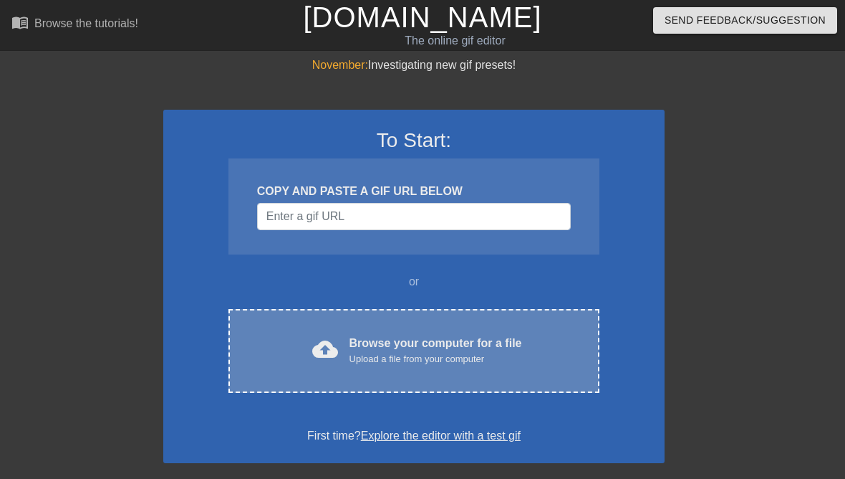
click at [459, 336] on div "Browse your computer for a file Upload a file from your computer" at bounding box center [436, 351] width 173 height 32
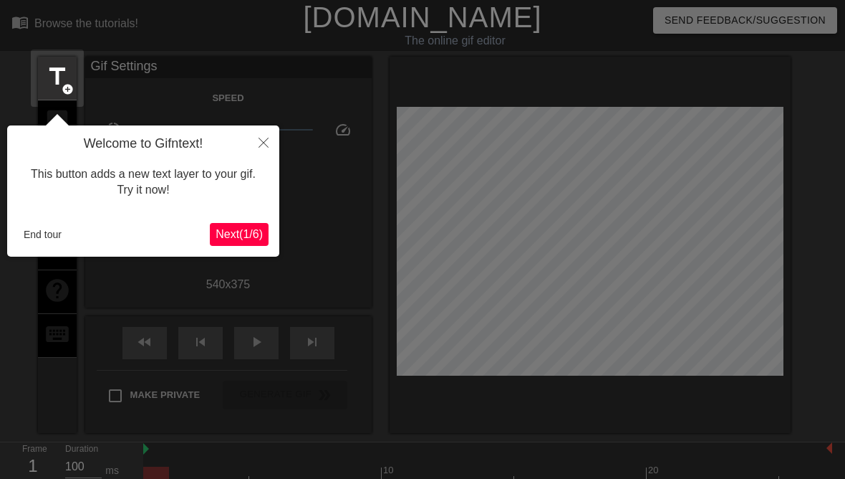
scroll to position [35, 0]
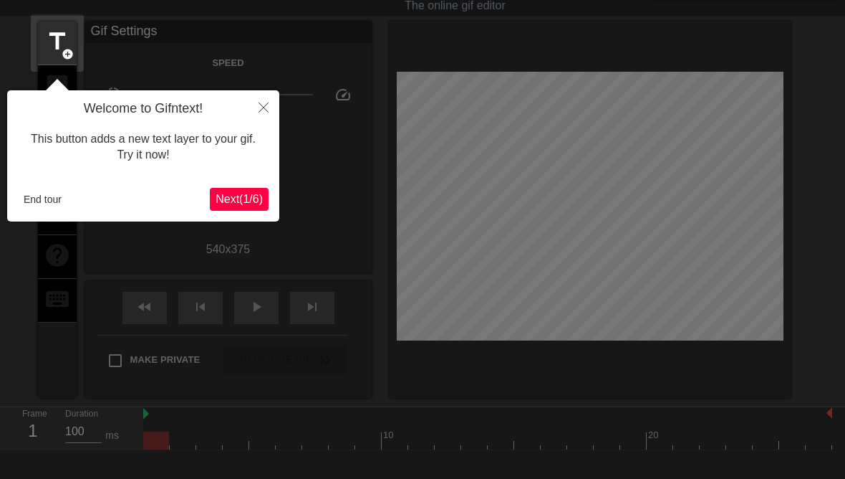
click at [241, 201] on span "Next ( 1 / 6 )" at bounding box center [239, 199] width 47 height 12
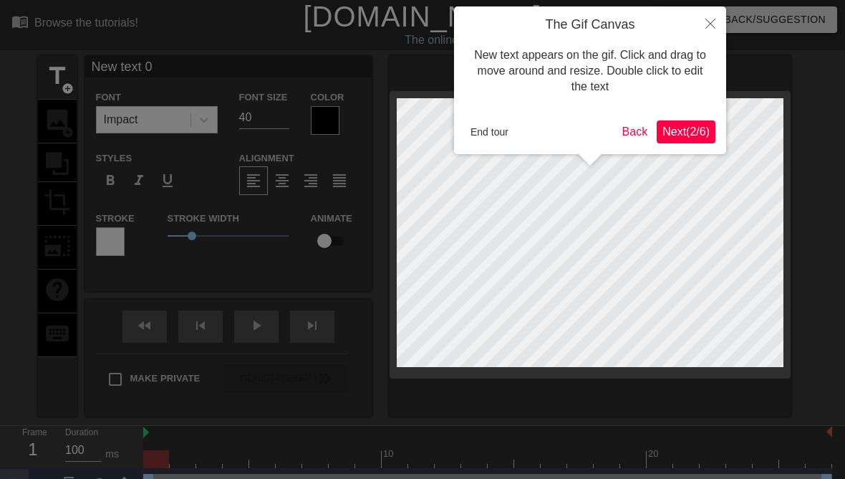
scroll to position [0, 0]
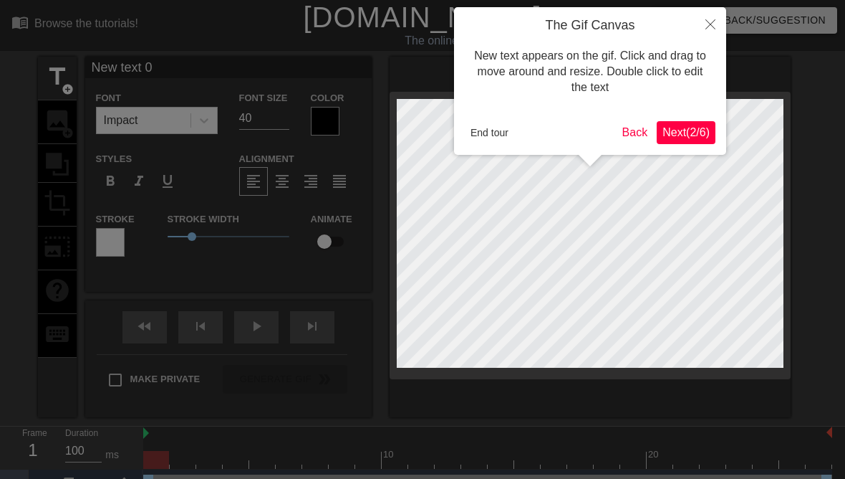
click at [692, 131] on span "Next ( 2 / 6 )" at bounding box center [686, 132] width 47 height 12
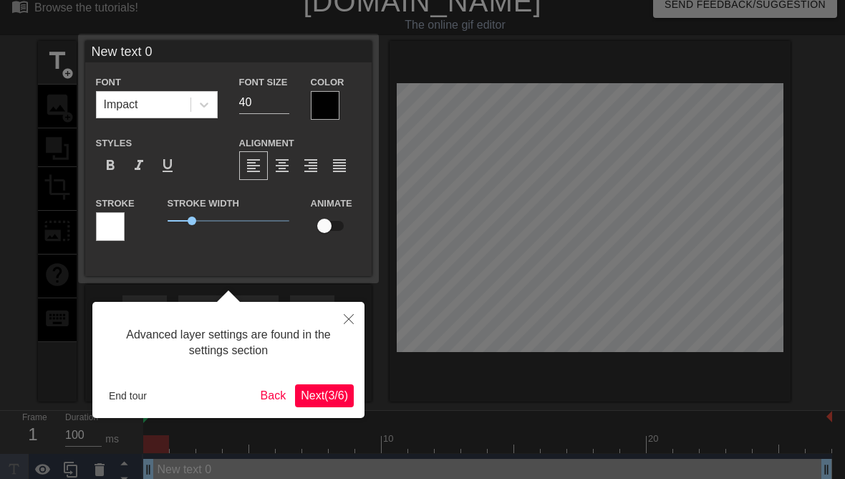
click at [328, 393] on span "Next ( 3 / 6 )" at bounding box center [324, 395] width 47 height 12
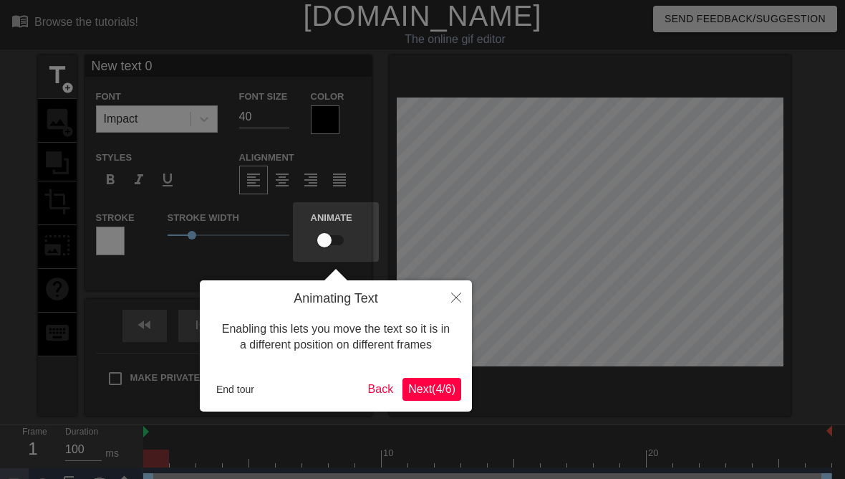
scroll to position [0, 0]
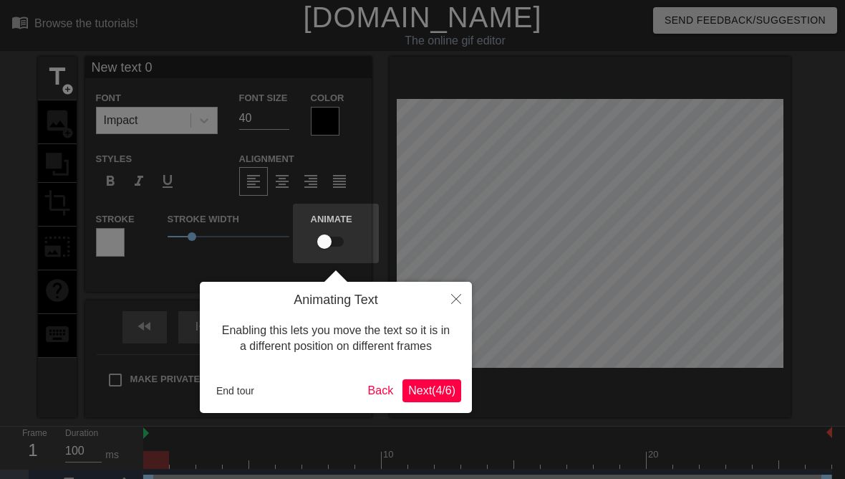
click at [439, 388] on span "Next ( 4 / 6 )" at bounding box center [431, 390] width 47 height 12
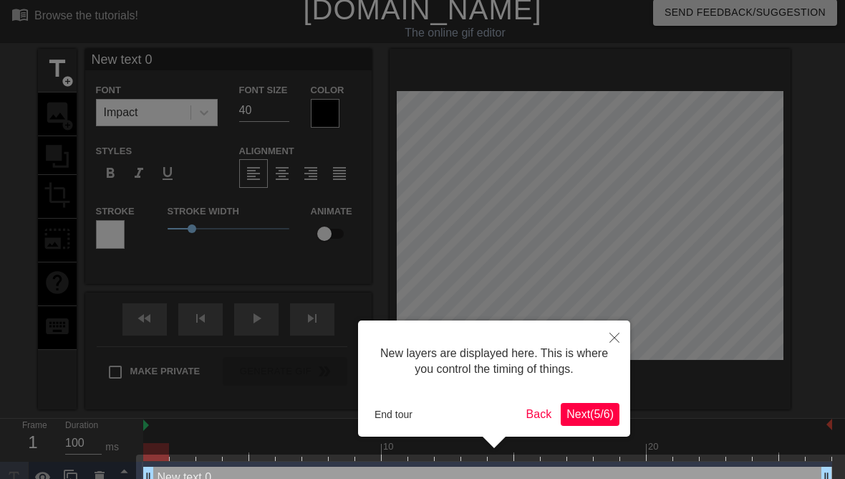
scroll to position [18, 0]
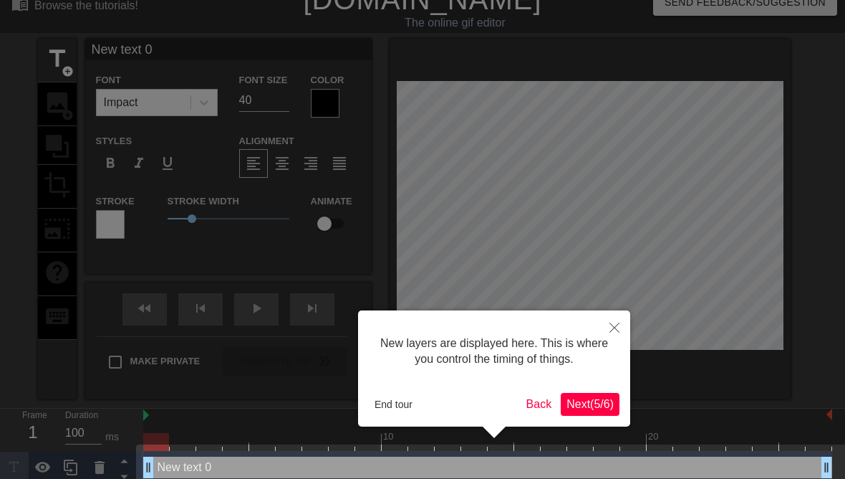
click at [598, 407] on span "Next ( 5 / 6 )" at bounding box center [590, 404] width 47 height 12
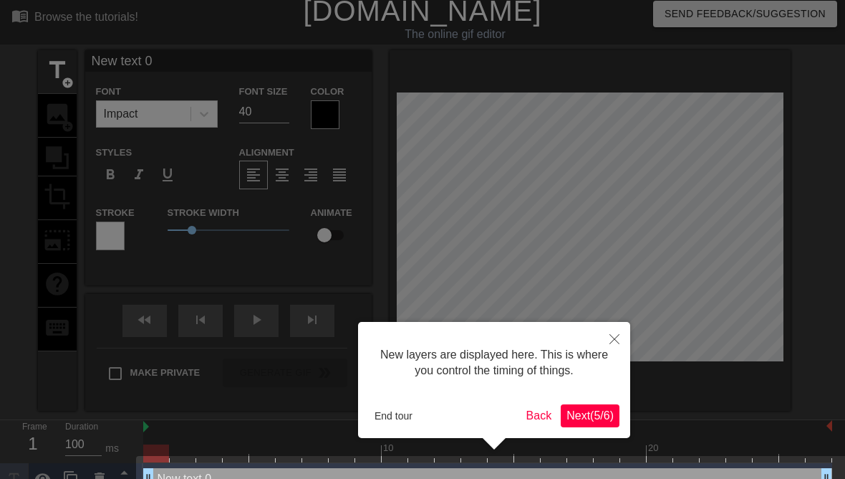
scroll to position [0, 0]
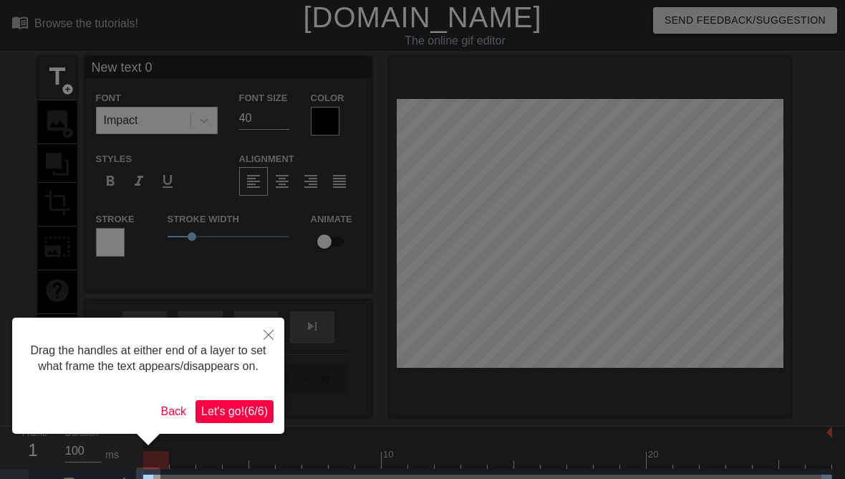
click at [231, 423] on button "Let's go! ( 6 / 6 )" at bounding box center [235, 411] width 78 height 23
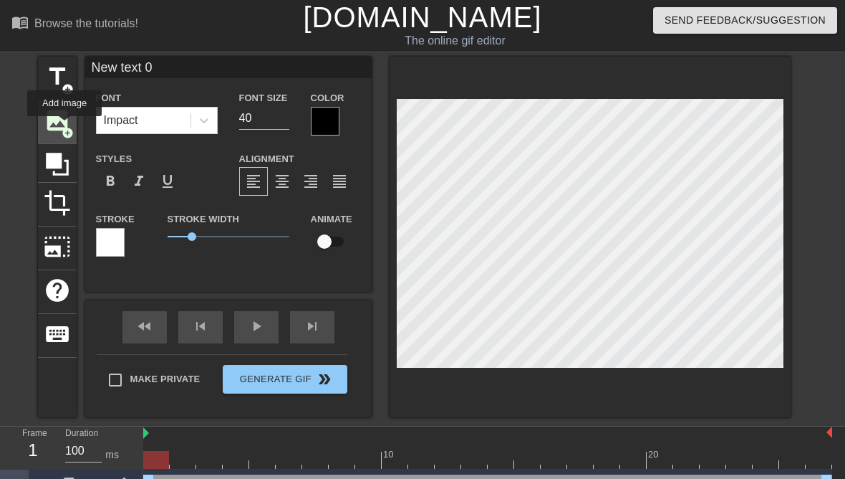
click at [65, 127] on span "add_circle" at bounding box center [68, 133] width 12 height 12
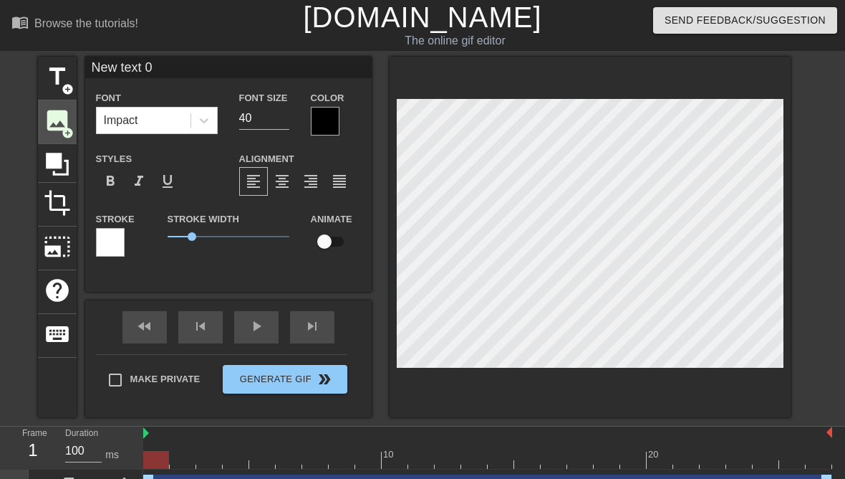
scroll to position [0, 3]
click at [145, 62] on input "New text 0" at bounding box center [228, 67] width 287 height 21
click at [108, 478] on div at bounding box center [99, 485] width 29 height 32
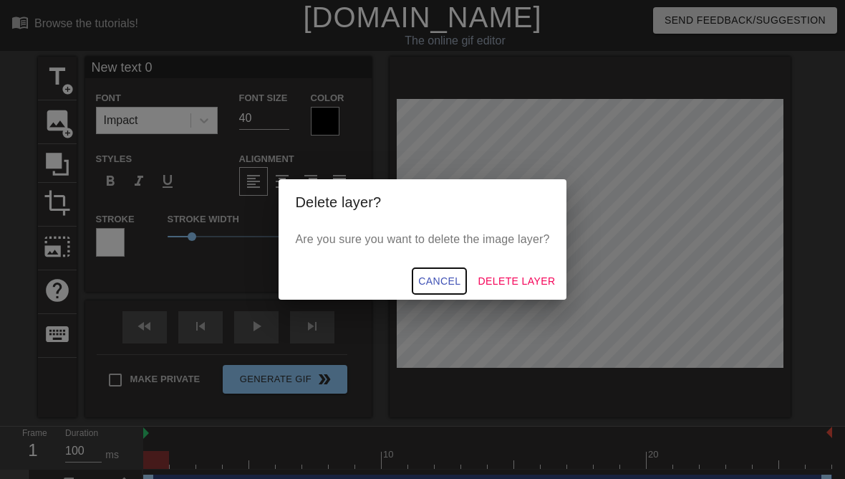
click at [447, 290] on span "Cancel" at bounding box center [439, 281] width 42 height 18
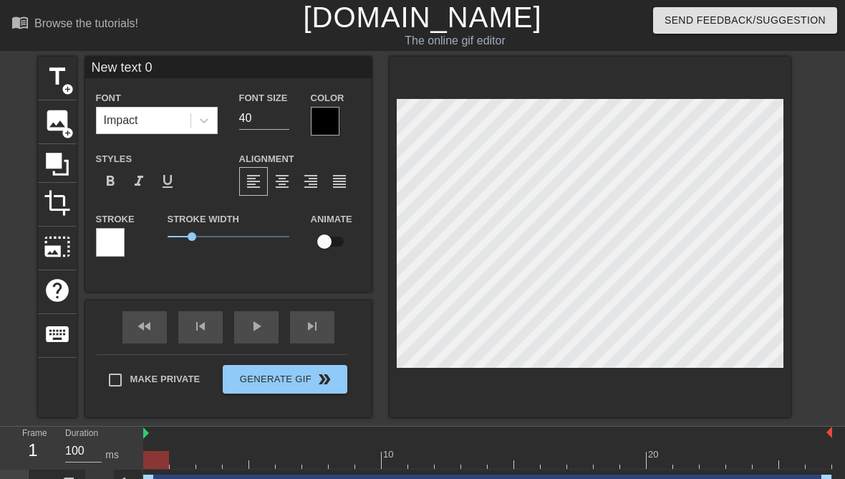
click at [103, 478] on icon at bounding box center [100, 485] width 10 height 13
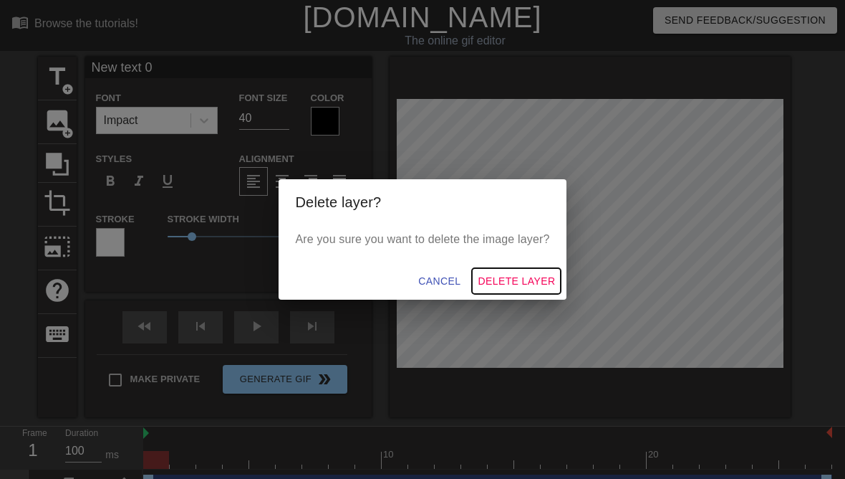
click at [537, 283] on span "Delete Layer" at bounding box center [516, 281] width 77 height 18
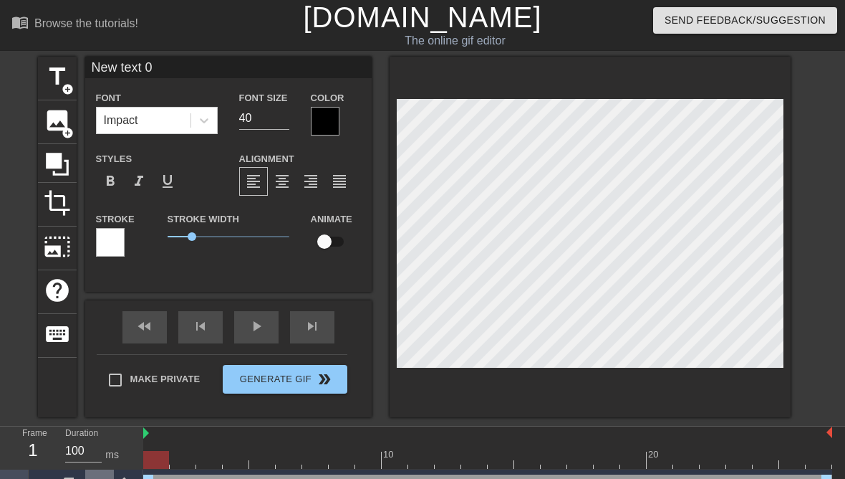
click at [95, 478] on icon at bounding box center [99, 484] width 17 height 17
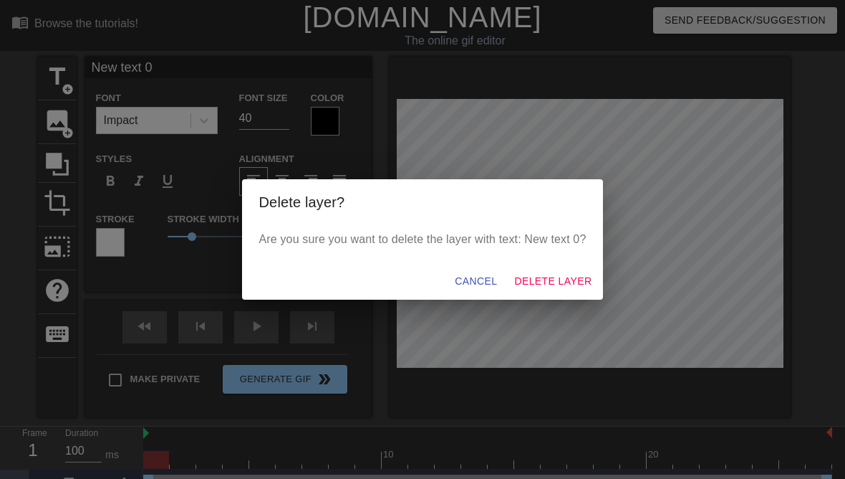
click at [574, 280] on button "Delete Layer" at bounding box center [553, 281] width 89 height 27
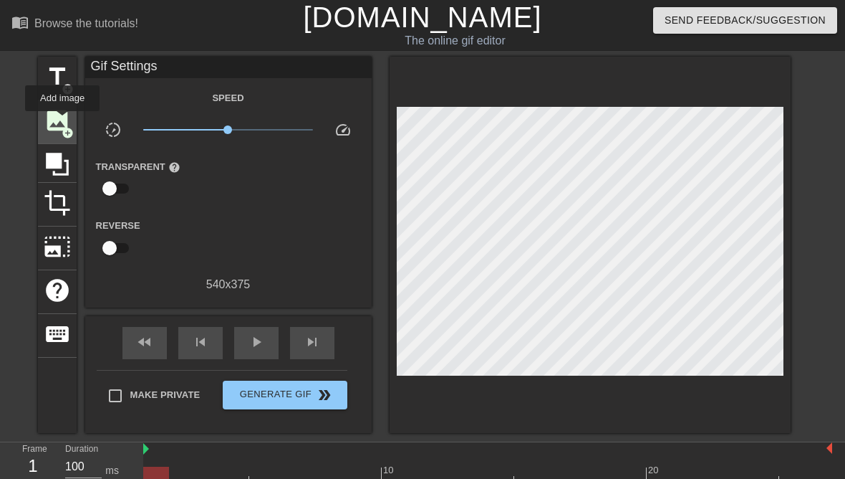
click at [63, 121] on span "image" at bounding box center [57, 120] width 27 height 27
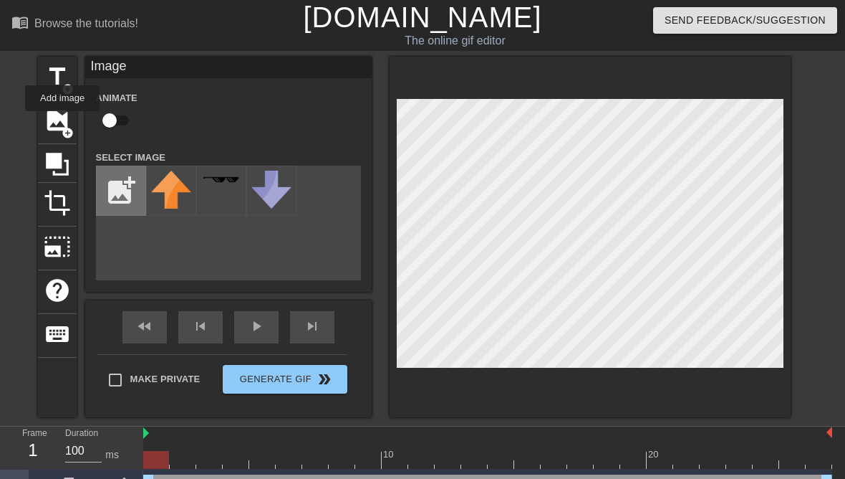
click at [125, 192] on input "file" at bounding box center [121, 190] width 49 height 49
type input "C:\fakepath\IMG_7592.jpeg"
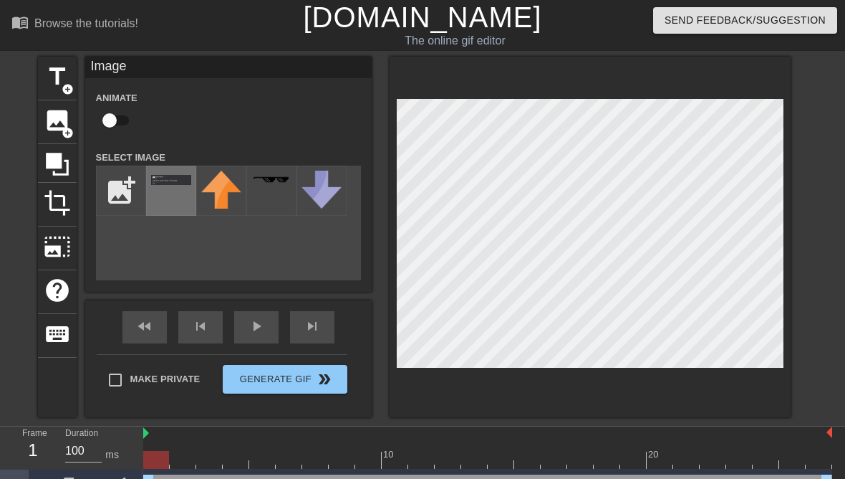
click at [178, 197] on div at bounding box center [171, 191] width 50 height 50
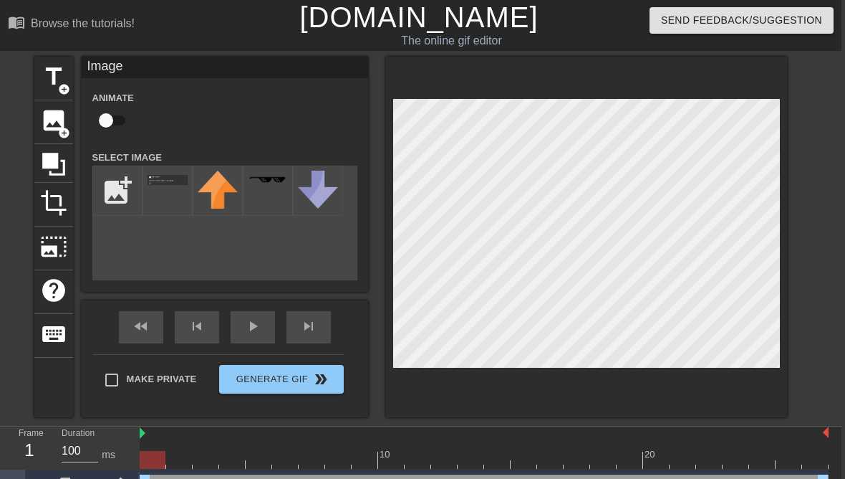
scroll to position [0, 11]
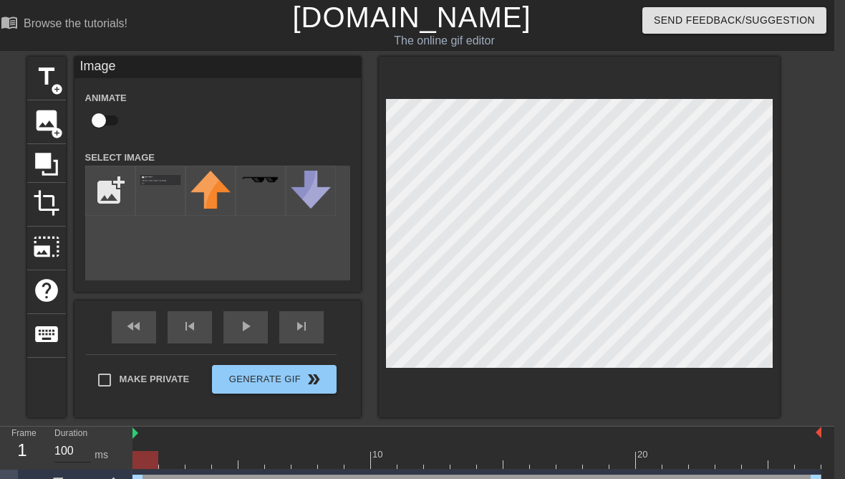
click at [72, 447] on input "100" at bounding box center [72, 450] width 37 height 23
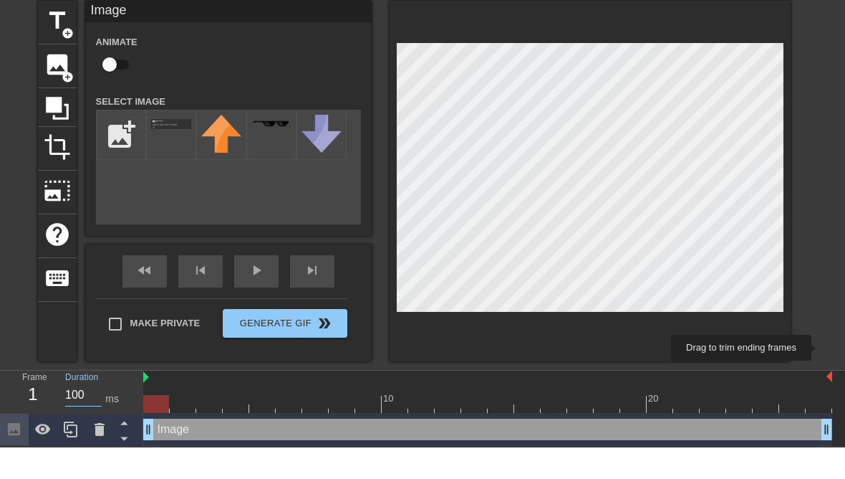
click at [828, 402] on img at bounding box center [830, 407] width 6 height 11
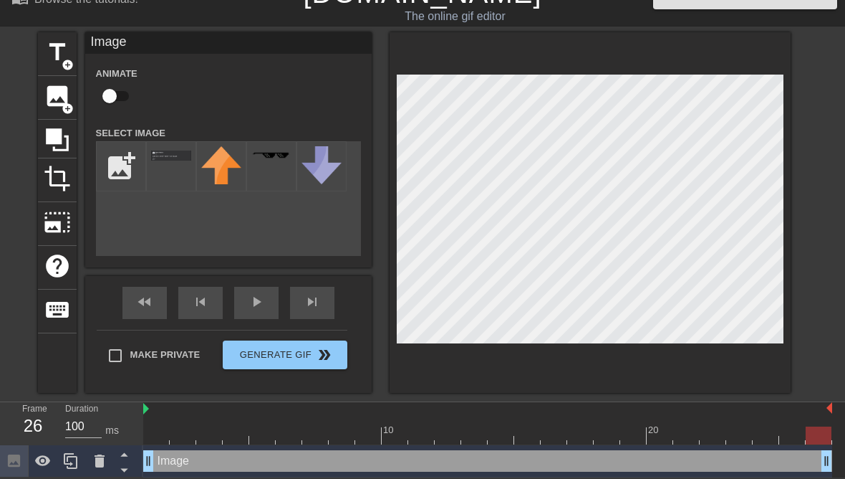
click at [149, 430] on div at bounding box center [487, 435] width 689 height 18
click at [158, 437] on div at bounding box center [156, 435] width 26 height 18
click at [159, 431] on div at bounding box center [156, 435] width 26 height 18
click at [124, 459] on icon at bounding box center [124, 454] width 18 height 18
click at [125, 474] on icon at bounding box center [124, 470] width 18 height 18
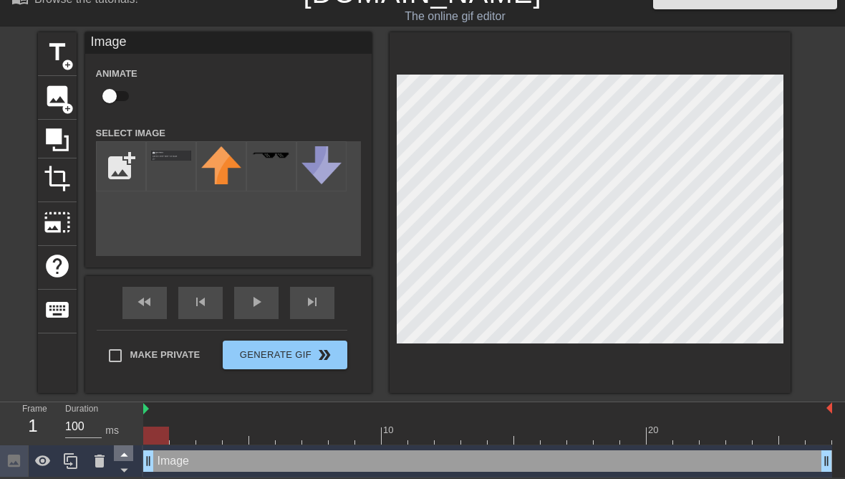
click at [128, 459] on icon at bounding box center [124, 454] width 18 height 18
click at [48, 466] on icon at bounding box center [42, 460] width 17 height 17
click at [44, 471] on div at bounding box center [43, 461] width 29 height 32
click at [78, 466] on icon at bounding box center [70, 460] width 17 height 17
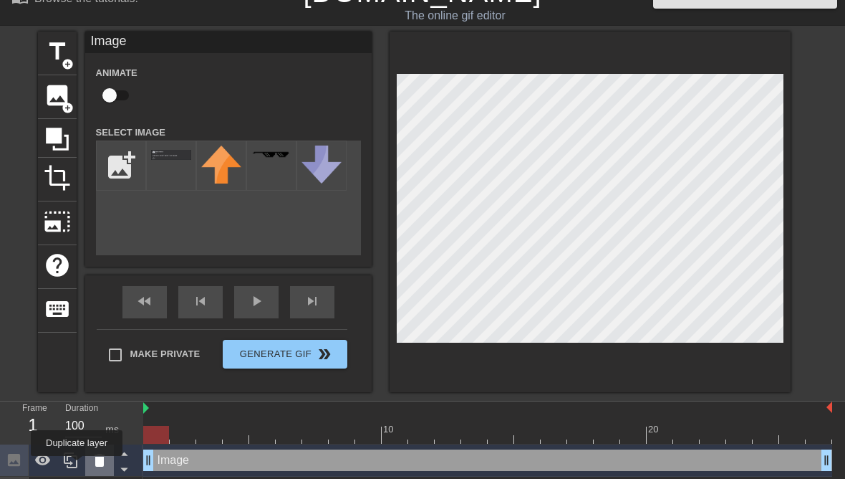
click at [102, 467] on icon at bounding box center [99, 459] width 17 height 17
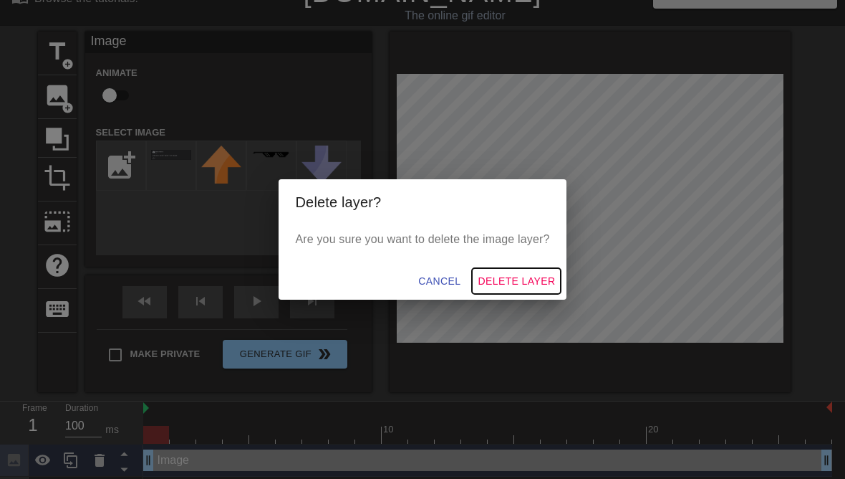
click at [523, 294] on button "Delete Layer" at bounding box center [516, 281] width 89 height 27
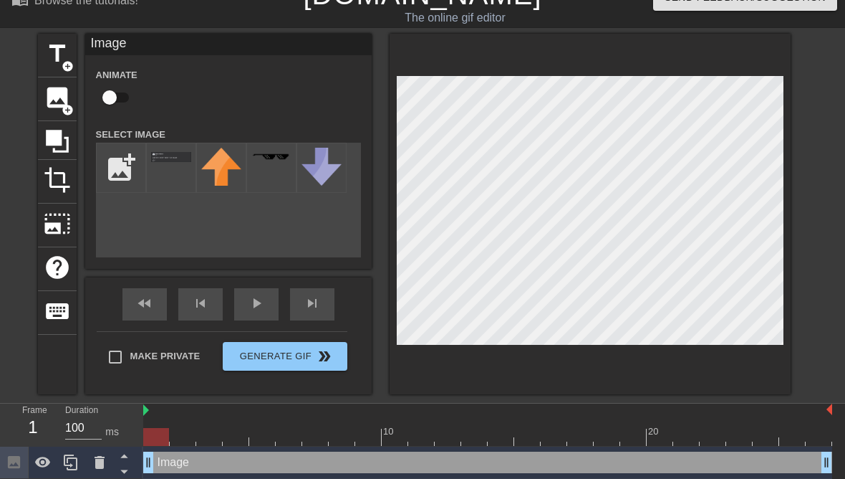
scroll to position [7, 0]
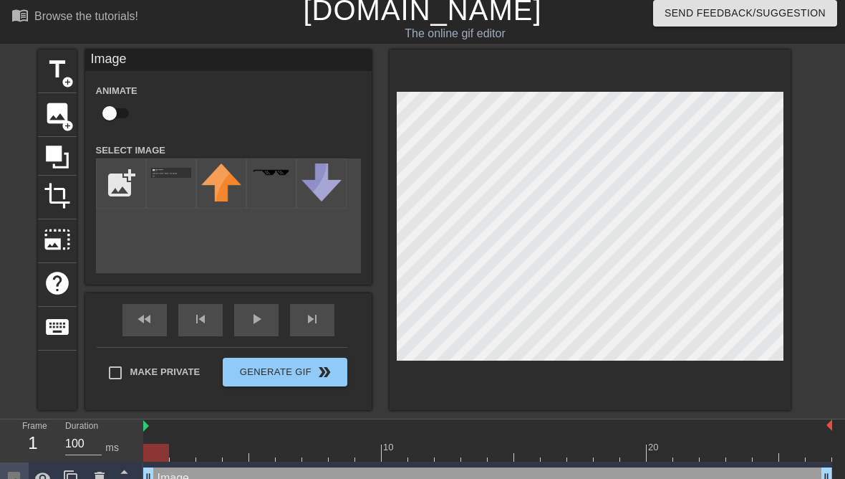
click at [127, 119] on input "checkbox" at bounding box center [110, 113] width 82 height 27
click at [118, 111] on input "checkbox" at bounding box center [123, 113] width 82 height 27
checkbox input "false"
click at [77, 448] on input "100" at bounding box center [83, 443] width 37 height 23
click at [77, 432] on input "100" at bounding box center [83, 443] width 37 height 23
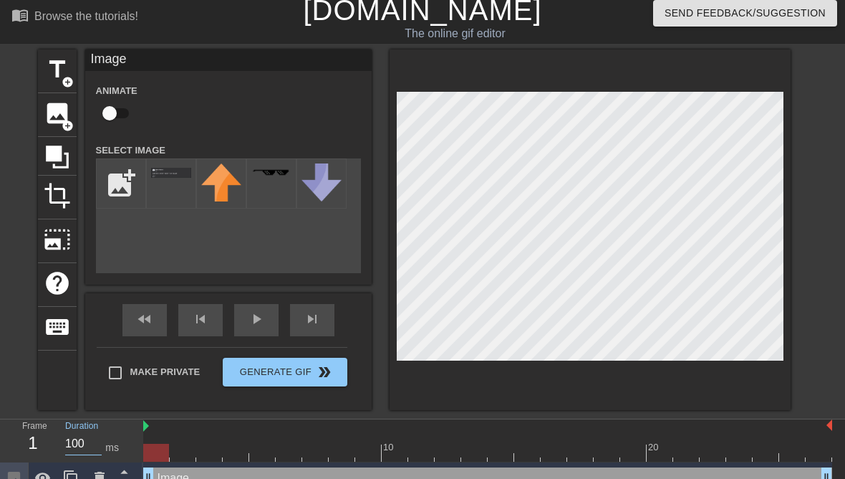
scroll to position [25, 0]
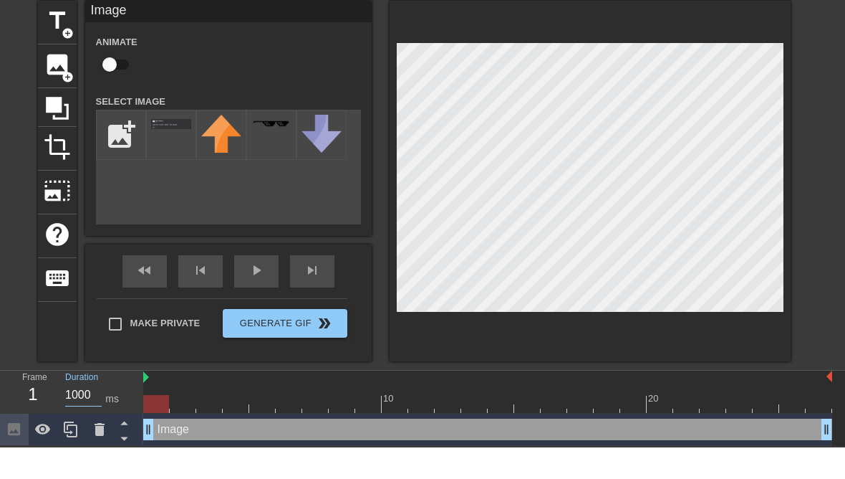
click at [482, 416] on div at bounding box center [474, 425] width 27 height 18
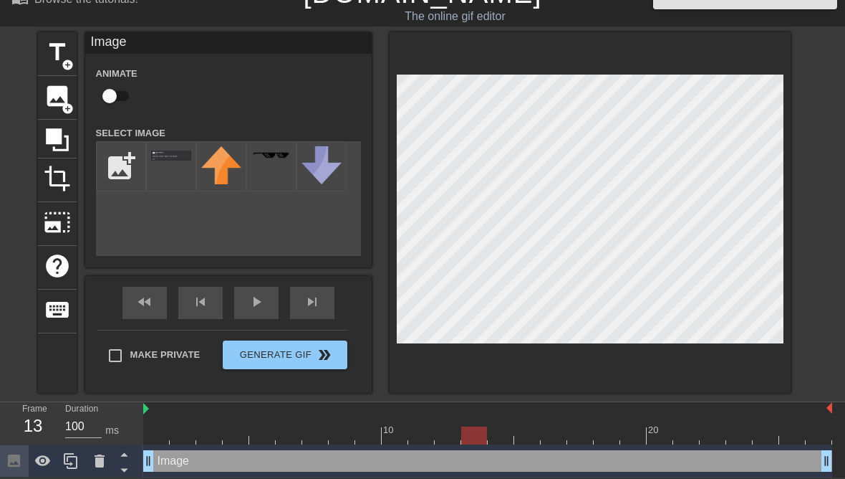
click at [151, 432] on div at bounding box center [487, 435] width 689 height 18
click at [186, 441] on div at bounding box center [487, 435] width 689 height 18
click at [224, 434] on div at bounding box center [487, 435] width 689 height 18
click at [155, 439] on div at bounding box center [487, 435] width 689 height 18
click at [88, 427] on input "1000" at bounding box center [83, 426] width 37 height 23
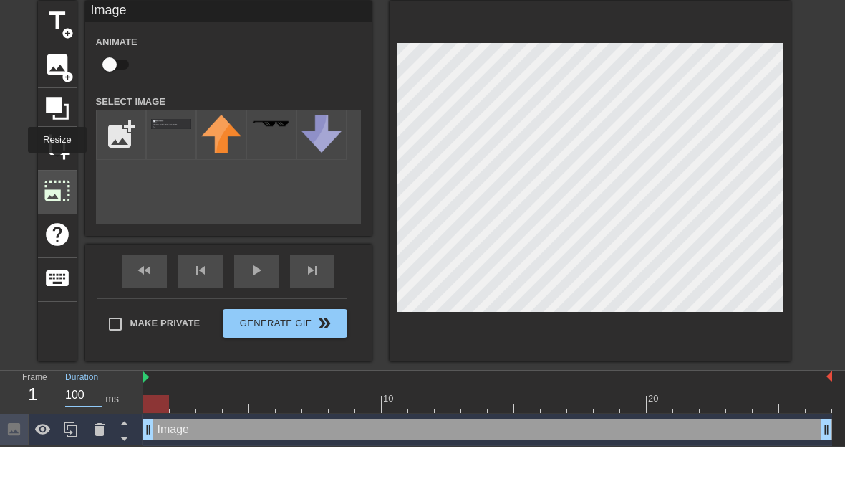
type input "100"
click at [57, 209] on span "photo_size_select_large" at bounding box center [57, 222] width 27 height 27
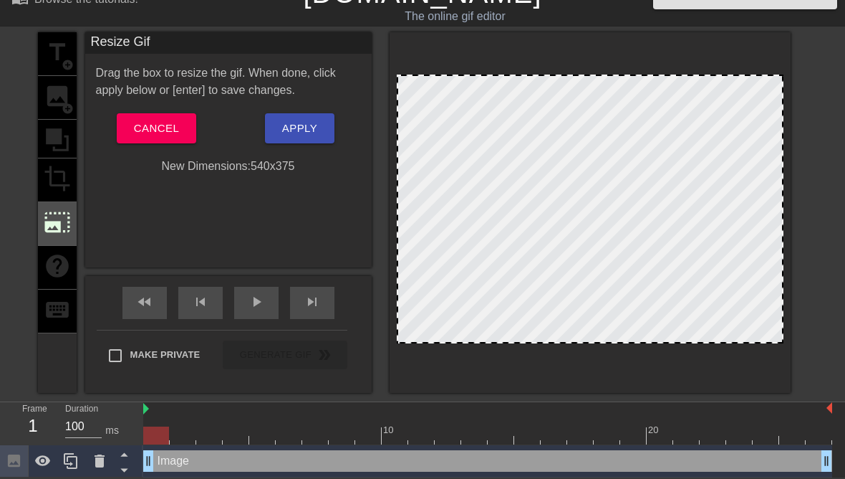
click at [57, 227] on span "photo_size_select_large" at bounding box center [57, 222] width 27 height 27
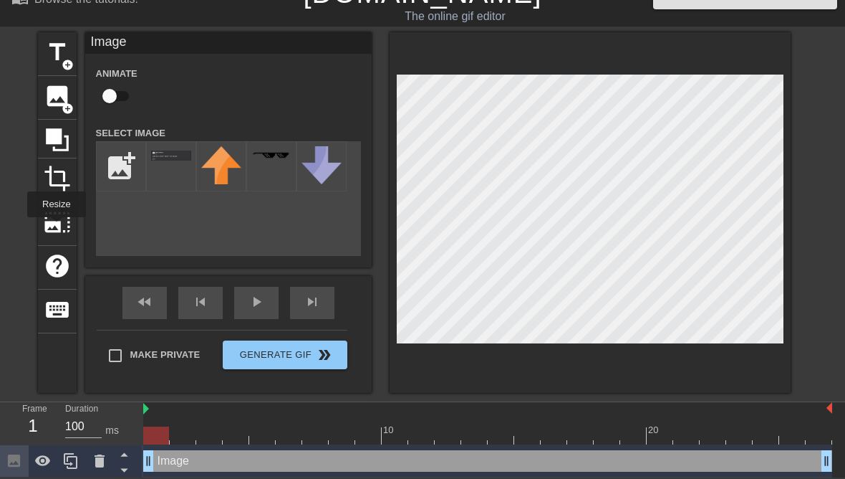
click at [116, 354] on div "Make Private Generate Gif double_arrow" at bounding box center [222, 358] width 251 height 57
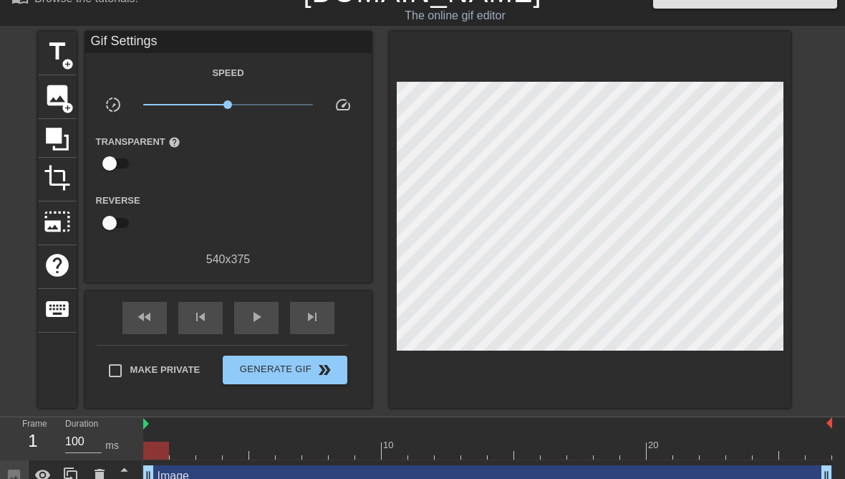
click at [120, 378] on input "Make Private" at bounding box center [115, 370] width 30 height 30
checkbox input "true"
click at [257, 319] on span "play_arrow" at bounding box center [256, 316] width 17 height 17
click at [249, 326] on div "pause" at bounding box center [256, 318] width 44 height 32
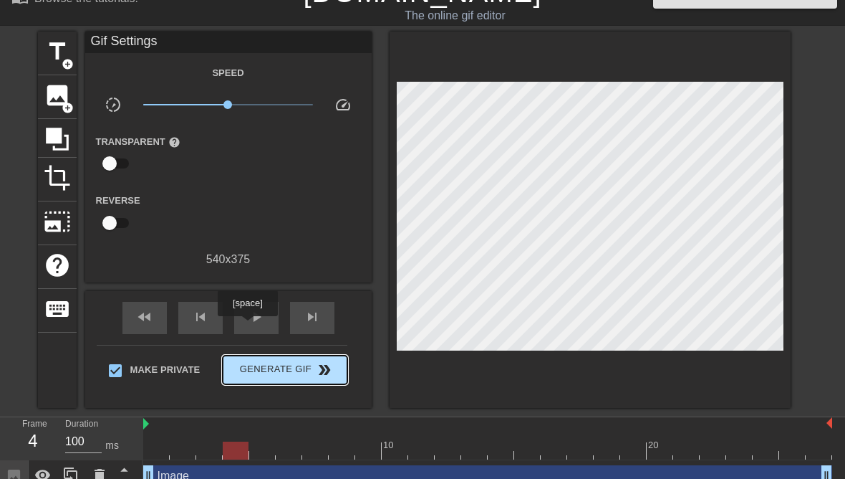
click at [265, 372] on span "Generate Gif double_arrow" at bounding box center [285, 369] width 112 height 17
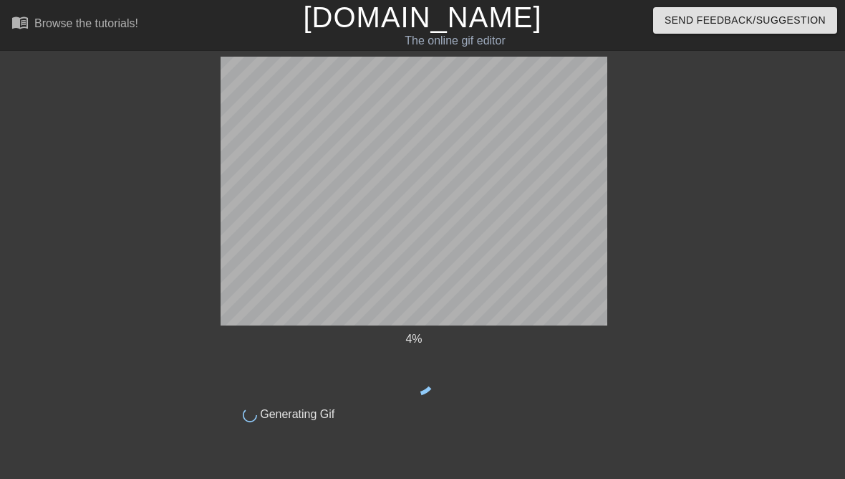
scroll to position [0, 0]
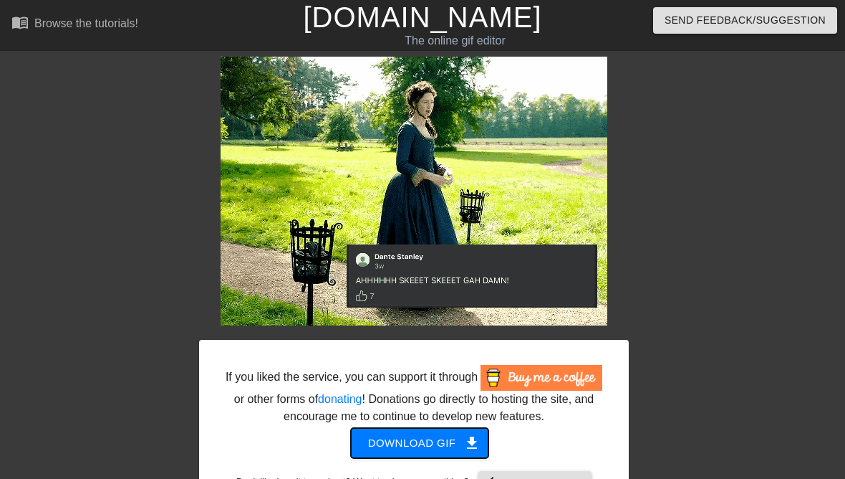
click at [459, 452] on span "Download gif get_app" at bounding box center [420, 442] width 104 height 19
